Goal: Use online tool/utility: Utilize a website feature to perform a specific function

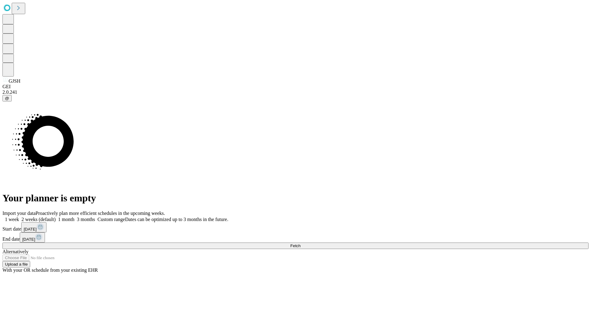
click at [300, 244] on span "Fetch" at bounding box center [295, 246] width 10 height 5
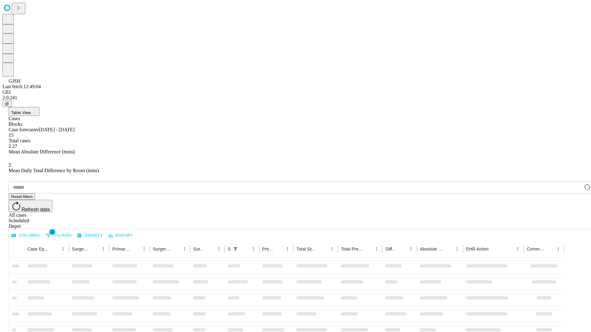
click at [31, 110] on span "Table View" at bounding box center [21, 112] width 20 height 5
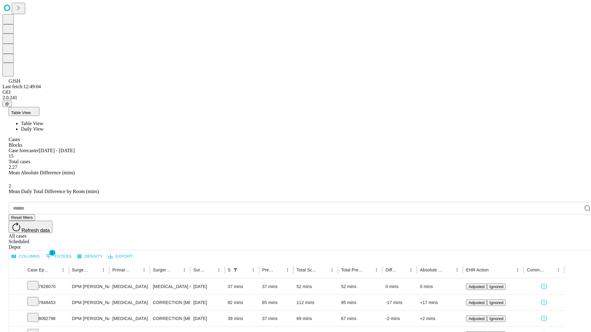
click at [43, 126] on span "Daily View" at bounding box center [32, 128] width 22 height 5
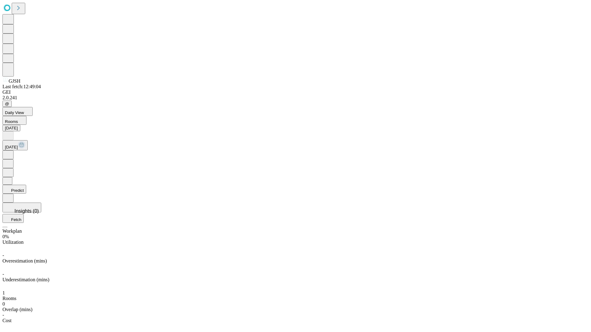
click at [26, 185] on button "Predict" at bounding box center [14, 189] width 24 height 9
